Goal: Task Accomplishment & Management: Manage account settings

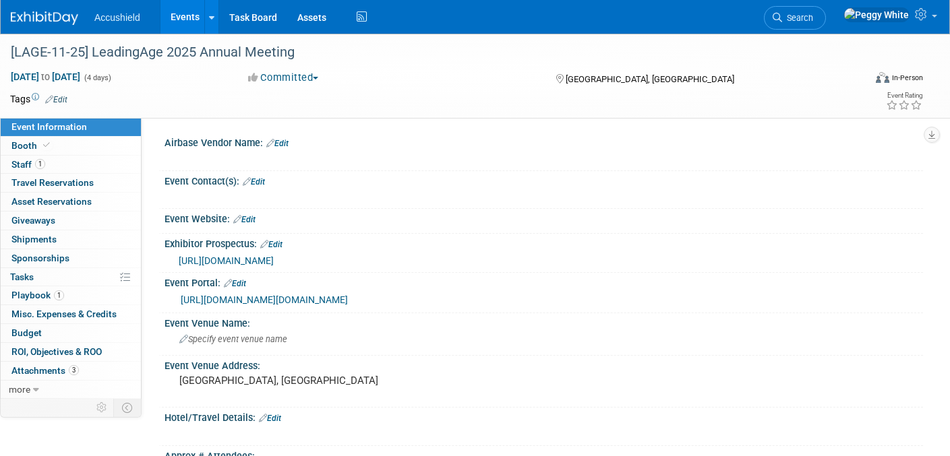
click at [51, 11] on img at bounding box center [44, 17] width 67 height 13
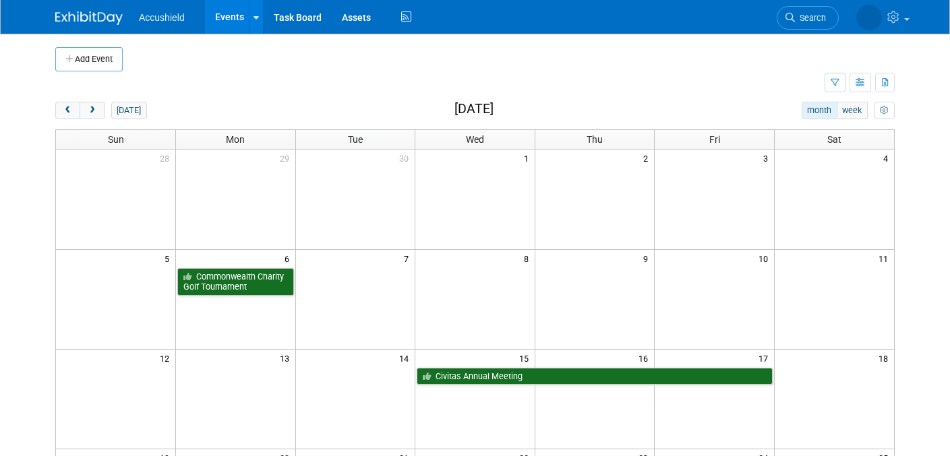
click at [84, 20] on img at bounding box center [88, 17] width 67 height 13
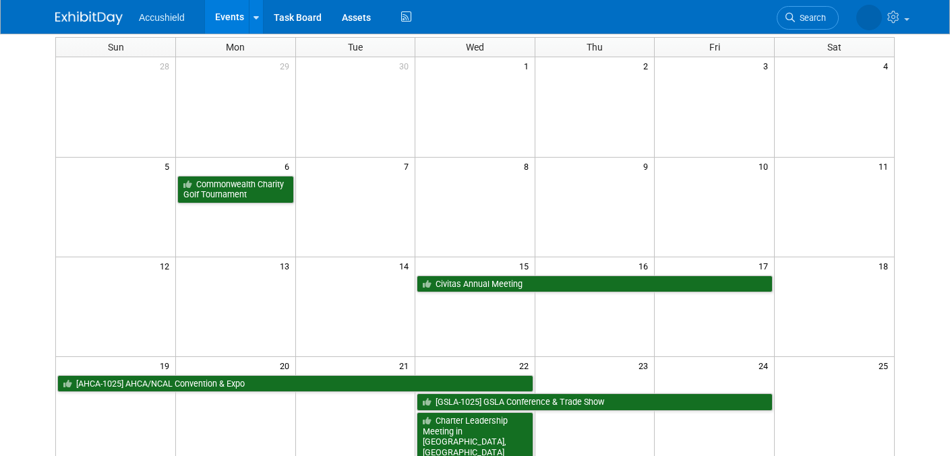
scroll to position [96, 0]
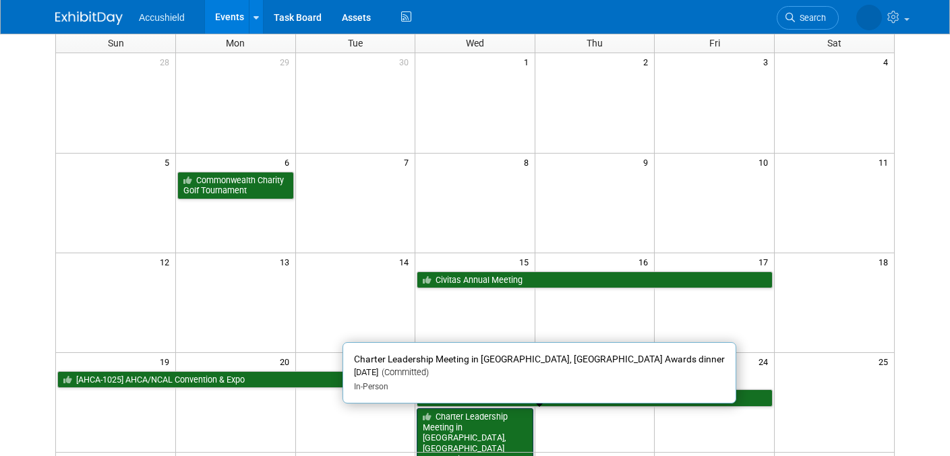
click at [439, 421] on link "Charter Leadership Meeting in [GEOGRAPHIC_DATA], [GEOGRAPHIC_DATA] Awards dinner" at bounding box center [474, 438] width 117 height 60
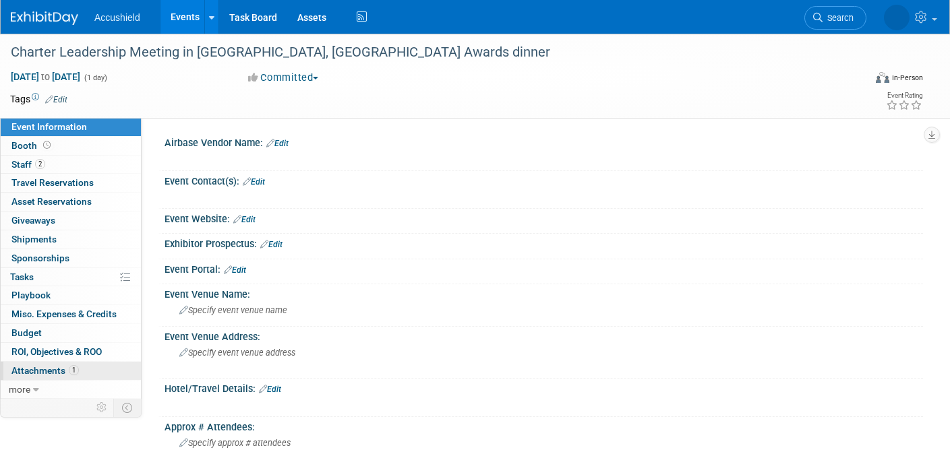
click at [37, 371] on span "Attachments 1" at bounding box center [44, 370] width 67 height 11
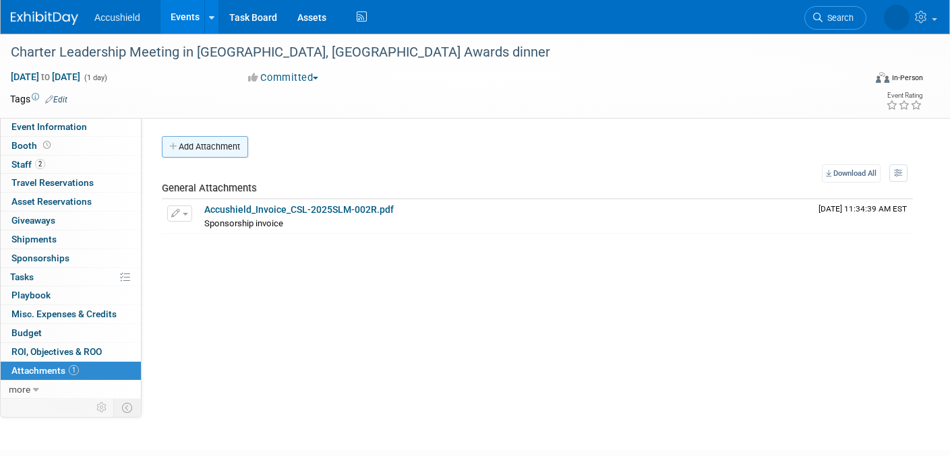
click at [208, 142] on button "Add Attachment" at bounding box center [205, 147] width 86 height 22
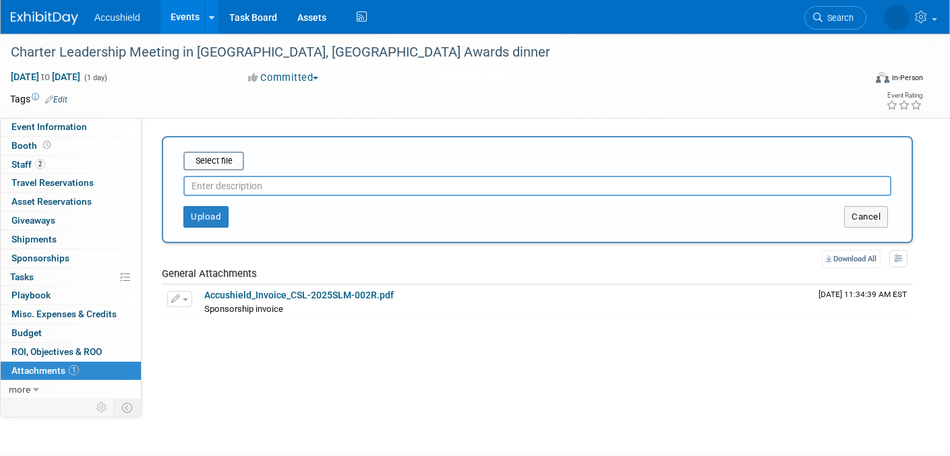
click at [214, 184] on input "text" at bounding box center [537, 186] width 708 height 20
type input "payment"
click at [210, 160] on input "file" at bounding box center [162, 161] width 160 height 16
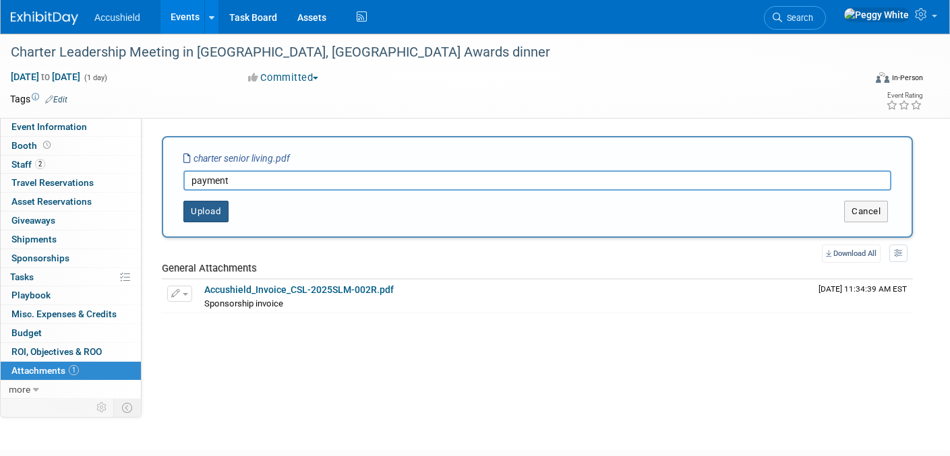
click at [206, 216] on button "Upload" at bounding box center [205, 212] width 45 height 22
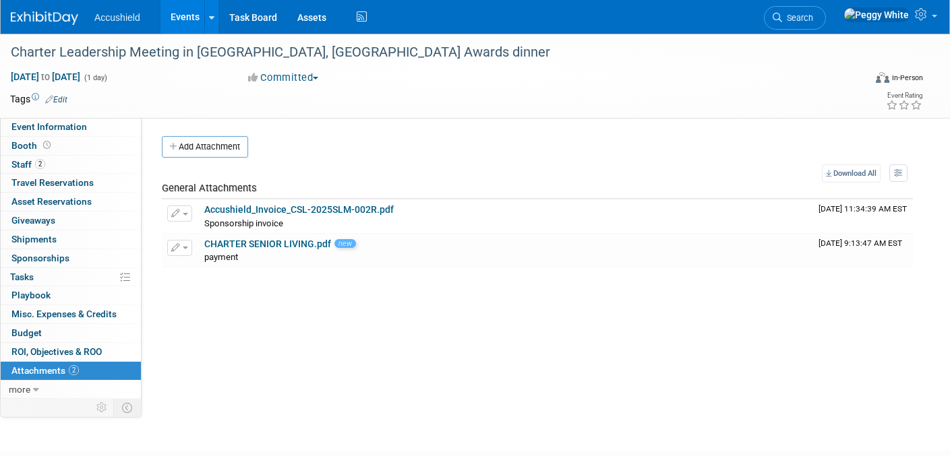
click at [63, 11] on img at bounding box center [44, 17] width 67 height 13
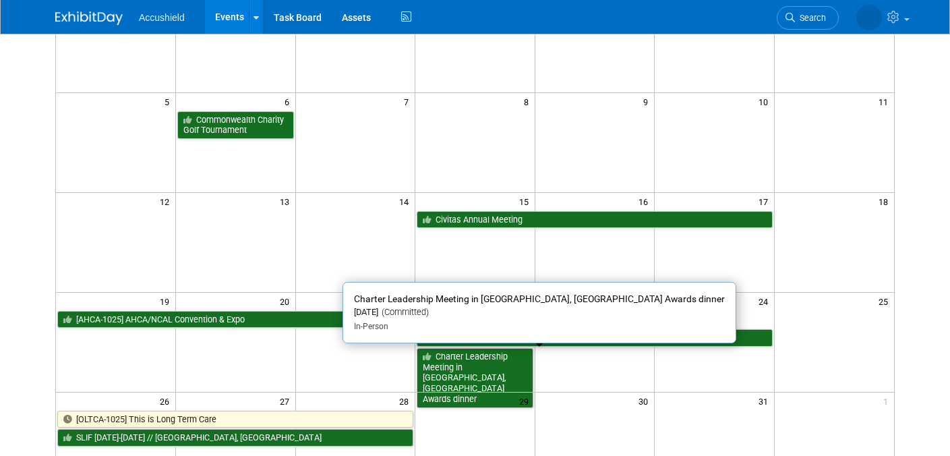
scroll to position [156, 0]
